Goal: Go to known website: Access a specific website the user already knows

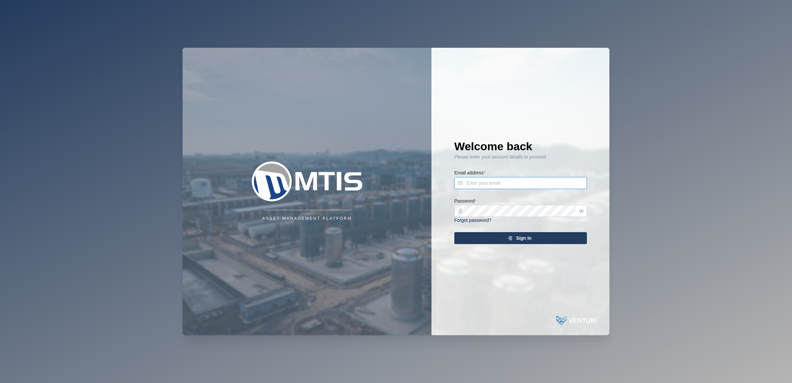
type input "[EMAIL_ADDRESS][DOMAIN_NAME]"
click at [511, 235] on icon "submit" at bounding box center [509, 237] width 5 height 5
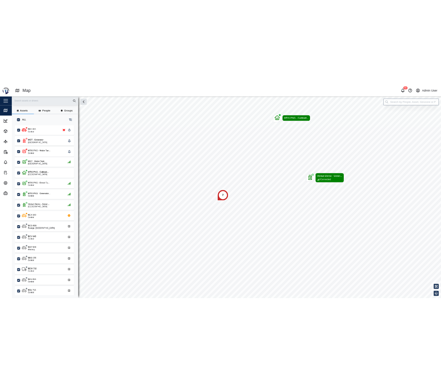
scroll to position [300, 103]
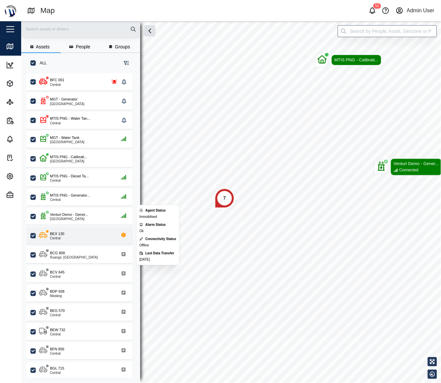
click at [78, 233] on div "BEX 130 Central" at bounding box center [84, 235] width 90 height 9
